Goal: Task Accomplishment & Management: Manage account settings

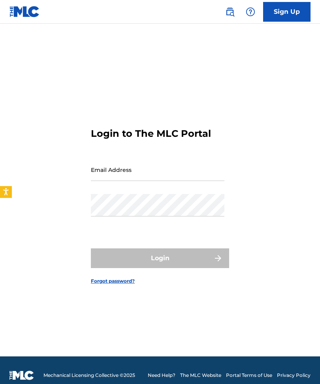
click at [176, 179] on input "Email Address" at bounding box center [157, 170] width 133 height 22
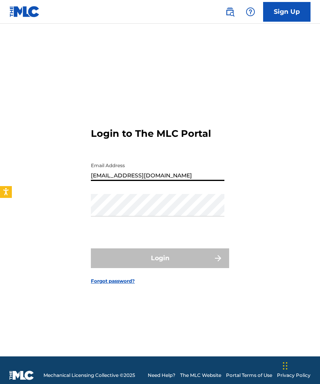
type input "[EMAIL_ADDRESS][DOMAIN_NAME]"
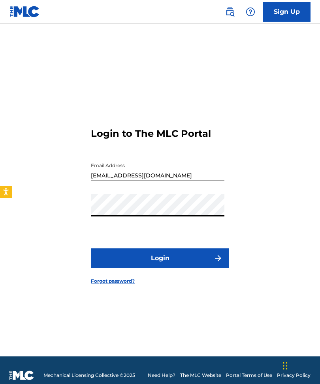
click at [175, 268] on button "Login" at bounding box center [160, 259] width 138 height 20
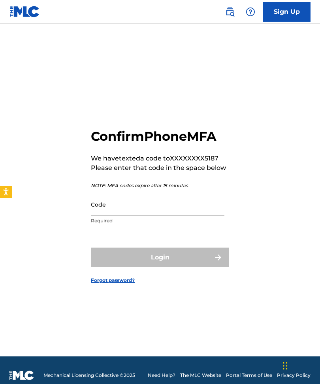
click at [128, 216] on input "Code" at bounding box center [157, 204] width 133 height 22
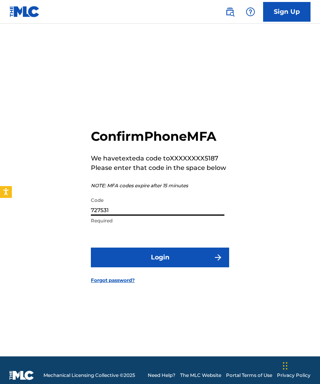
type input "727531"
click at [172, 267] on button "Login" at bounding box center [160, 258] width 138 height 20
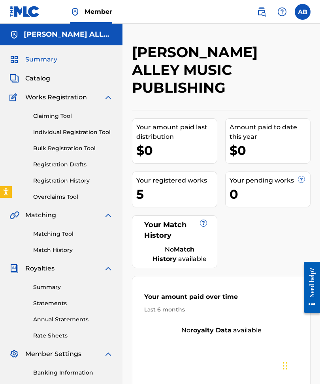
click at [167, 192] on div "5" at bounding box center [176, 194] width 80 height 18
click at [44, 80] on span "Catalog" at bounding box center [37, 78] width 25 height 9
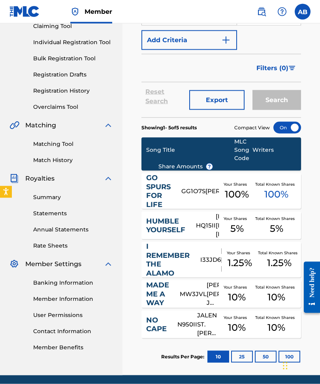
scroll to position [92, 0]
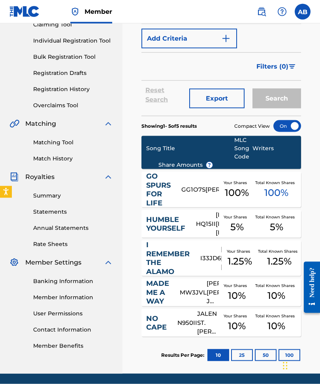
click at [242, 352] on button "25" at bounding box center [242, 356] width 22 height 12
click at [51, 197] on link "Summary" at bounding box center [73, 196] width 80 height 8
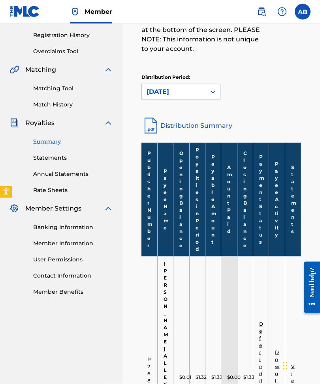
scroll to position [145, 0]
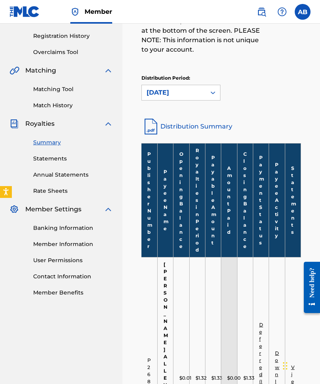
click at [183, 124] on link "Distribution Summary" at bounding box center [220, 126] width 159 height 19
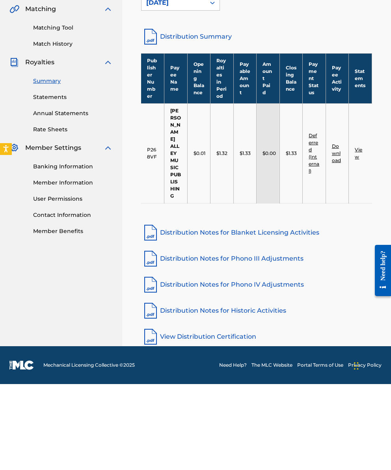
scroll to position [126, 0]
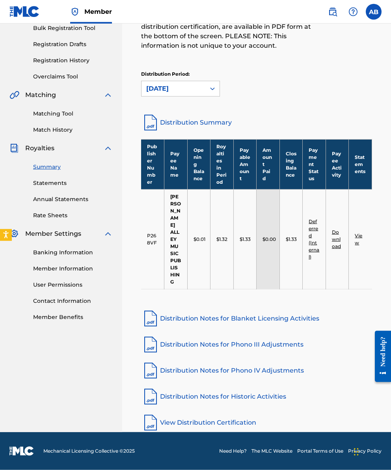
click at [198, 315] on link "Distribution Notes for Blanket Licensing Activities" at bounding box center [256, 318] width 231 height 19
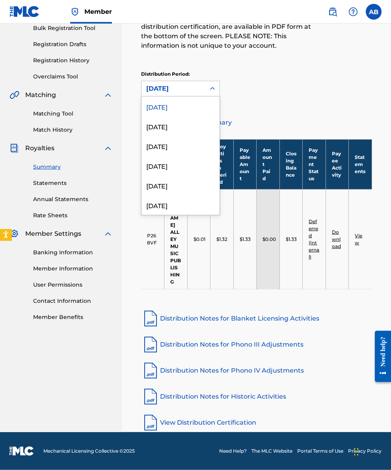
click at [174, 125] on div "[DATE]" at bounding box center [181, 126] width 78 height 20
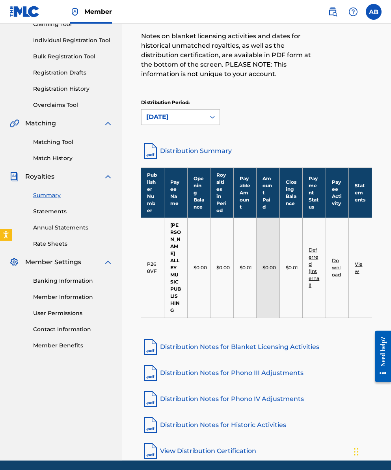
scroll to position [94, 0]
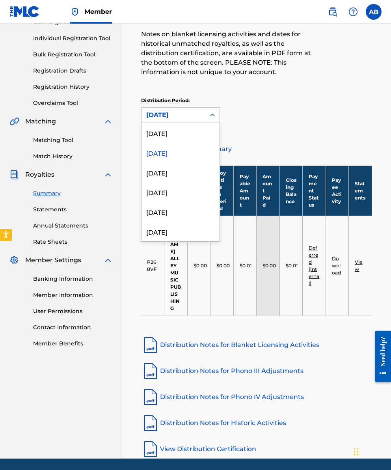
click at [176, 174] on div "[DATE]" at bounding box center [181, 173] width 78 height 20
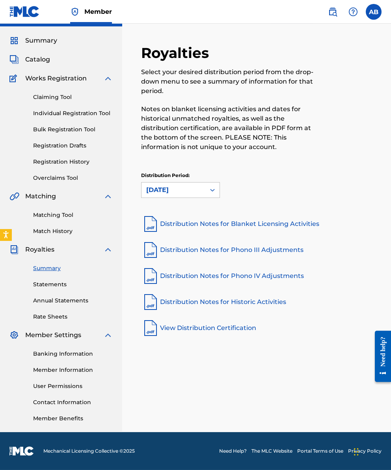
scroll to position [16, 0]
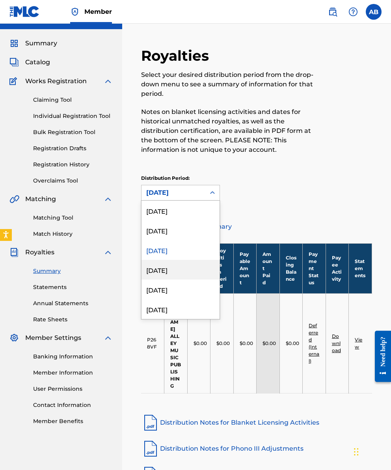
click at [168, 268] on div "[DATE]" at bounding box center [181, 270] width 78 height 20
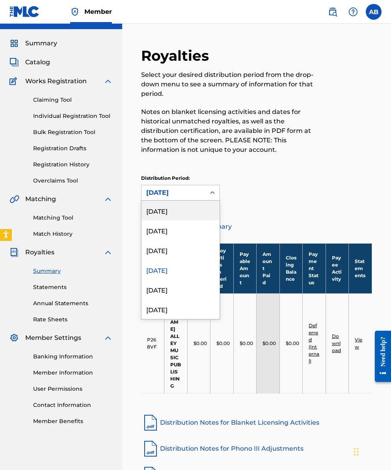
click at [183, 210] on div "[DATE]" at bounding box center [181, 211] width 78 height 20
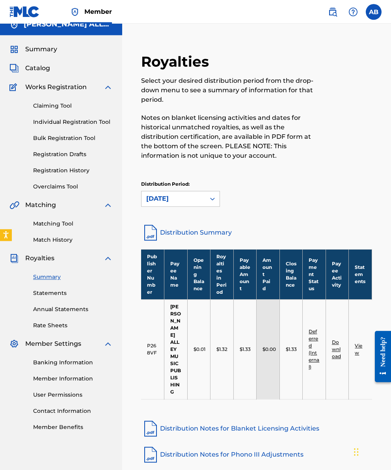
scroll to position [3, 0]
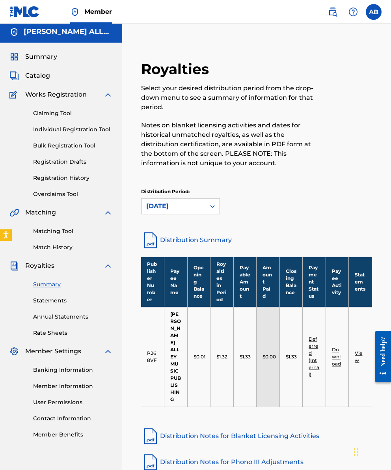
click at [77, 374] on link "Banking Information" at bounding box center [73, 370] width 80 height 8
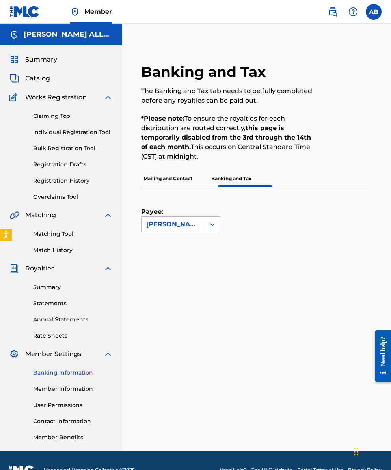
click at [185, 179] on p "Mailing and Contact" at bounding box center [168, 178] width 54 height 17
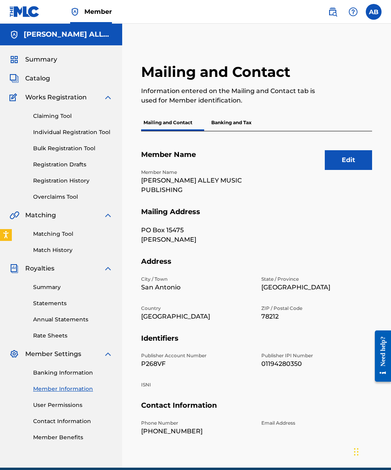
click at [246, 130] on p "Banking and Tax" at bounding box center [231, 122] width 45 height 17
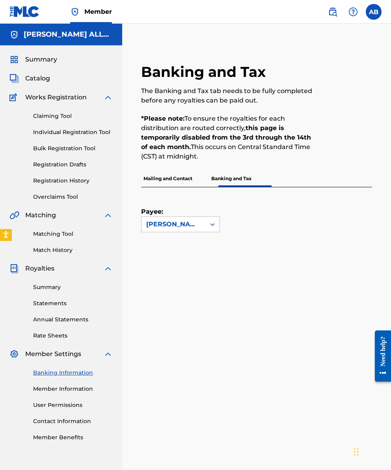
click at [41, 57] on span "Summary" at bounding box center [41, 59] width 32 height 9
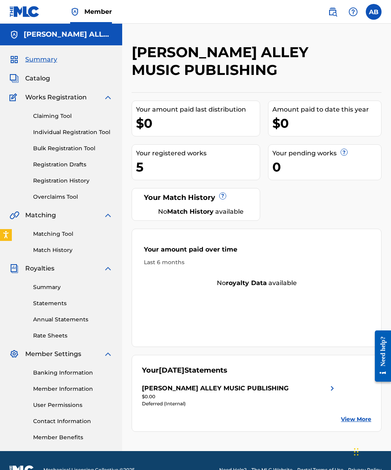
click at [319, 13] on label at bounding box center [374, 12] width 16 height 16
click at [319, 12] on input "AB [PERSON_NAME] [EMAIL_ADDRESS][DOMAIN_NAME] Notification Preferences Profile …" at bounding box center [374, 12] width 0 height 0
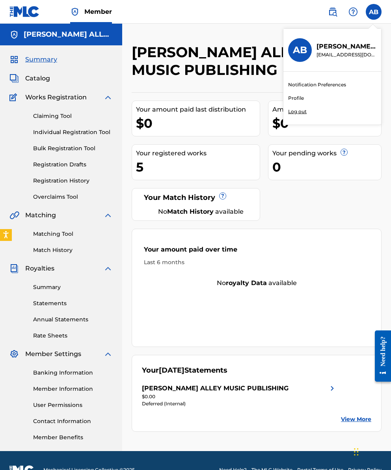
click at [303, 112] on p "Log out" at bounding box center [297, 111] width 19 height 7
click at [319, 12] on input "AB [PERSON_NAME] [EMAIL_ADDRESS][DOMAIN_NAME] Notification Preferences Profile …" at bounding box center [374, 12] width 0 height 0
